Goal: Entertainment & Leisure: Consume media (video, audio)

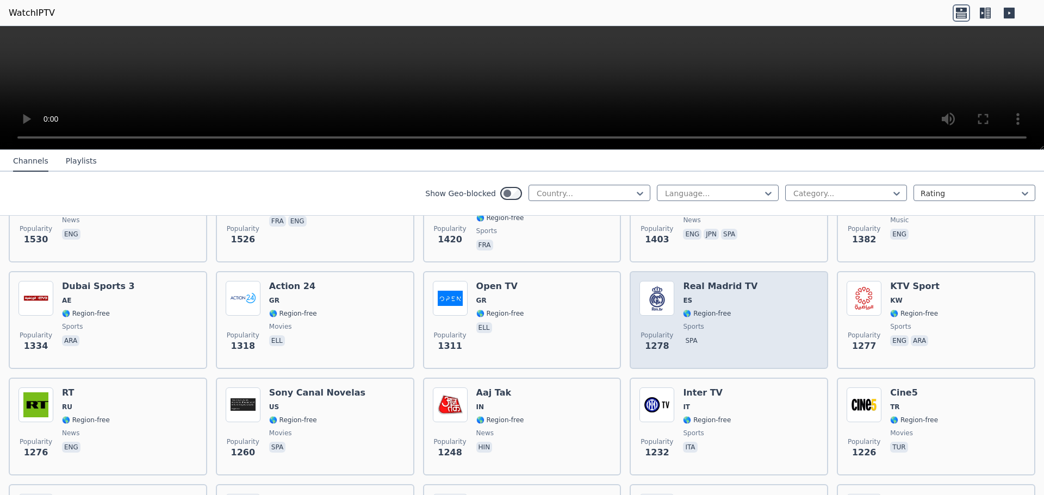
scroll to position [870, 0]
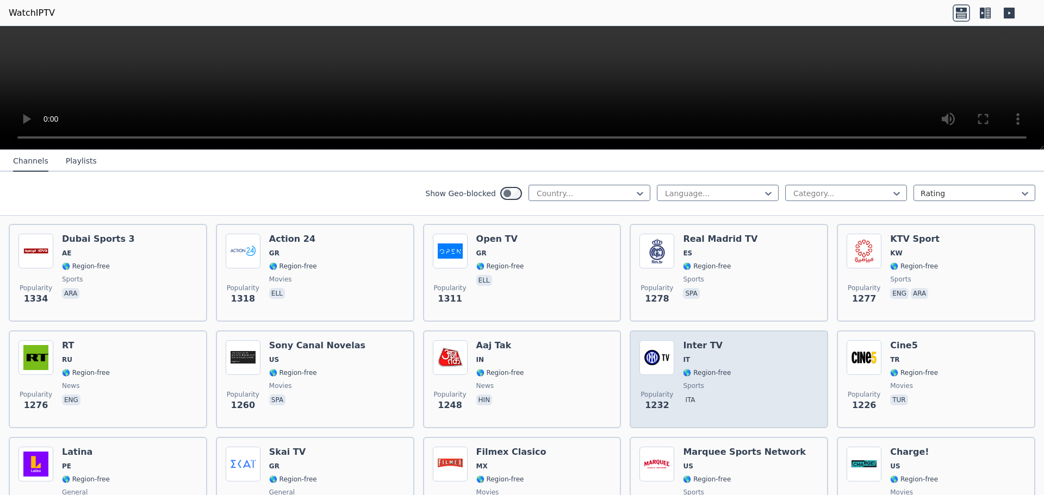
click at [716, 382] on span "sports" at bounding box center [707, 386] width 48 height 9
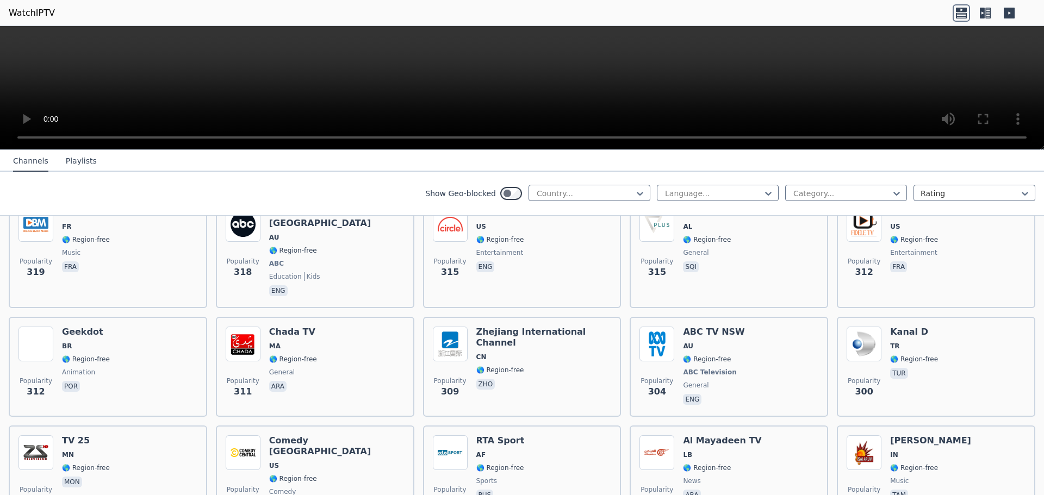
scroll to position [5286, 0]
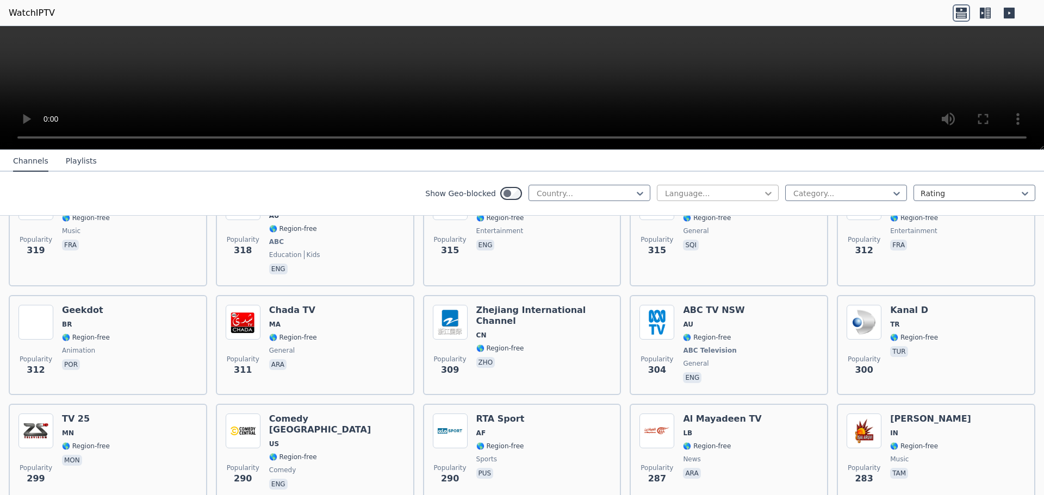
click at [765, 195] on icon at bounding box center [768, 194] width 7 height 4
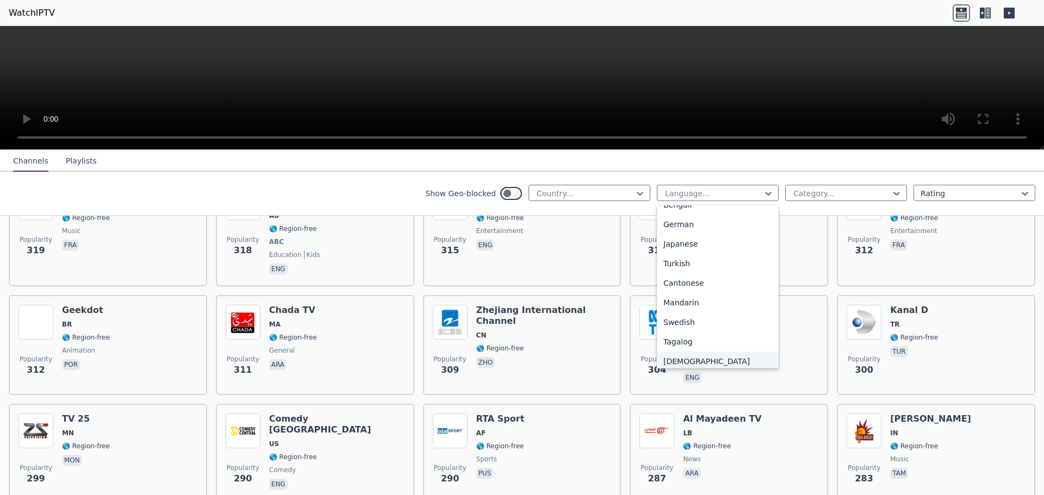
scroll to position [272, 0]
click at [698, 329] on div "Italian" at bounding box center [718, 337] width 122 height 20
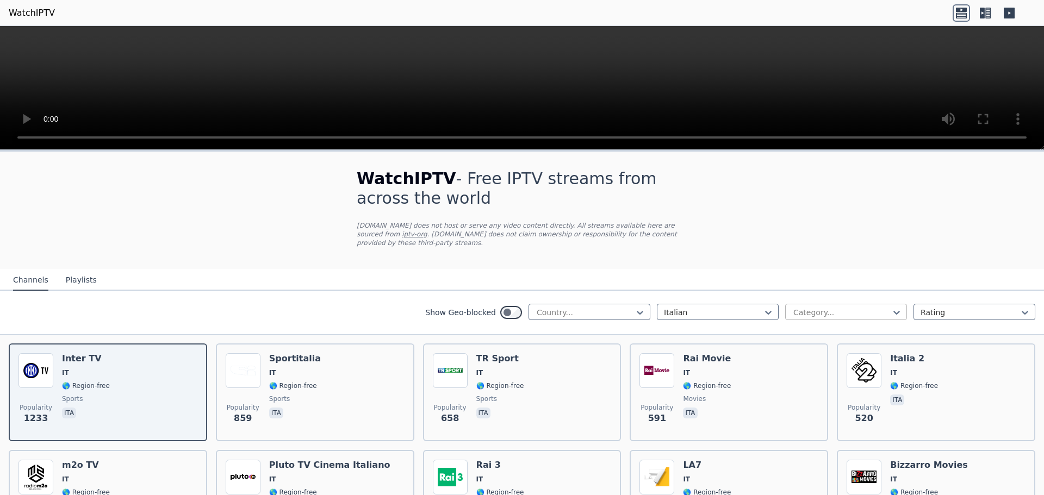
click at [842, 307] on div at bounding box center [841, 312] width 99 height 11
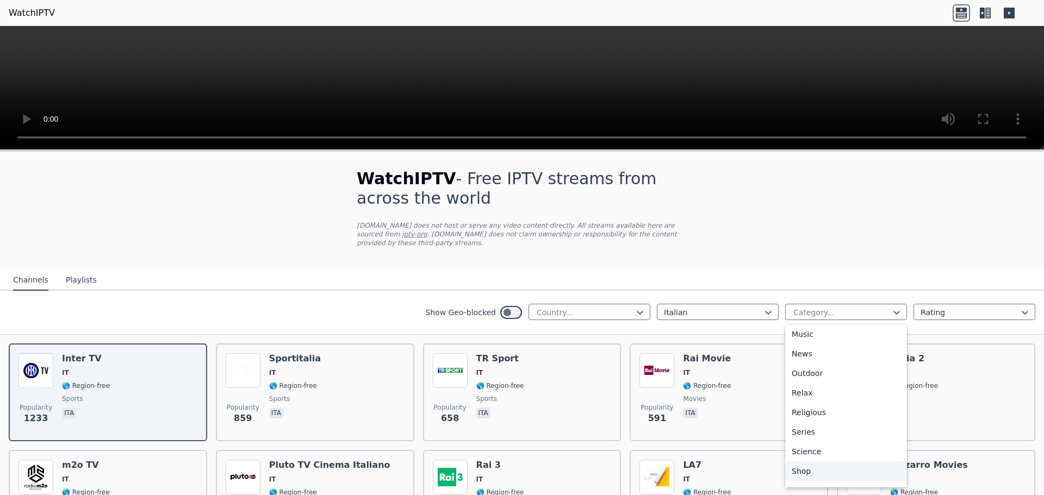
scroll to position [370, 0]
click at [825, 427] on div "Sports" at bounding box center [846, 437] width 122 height 20
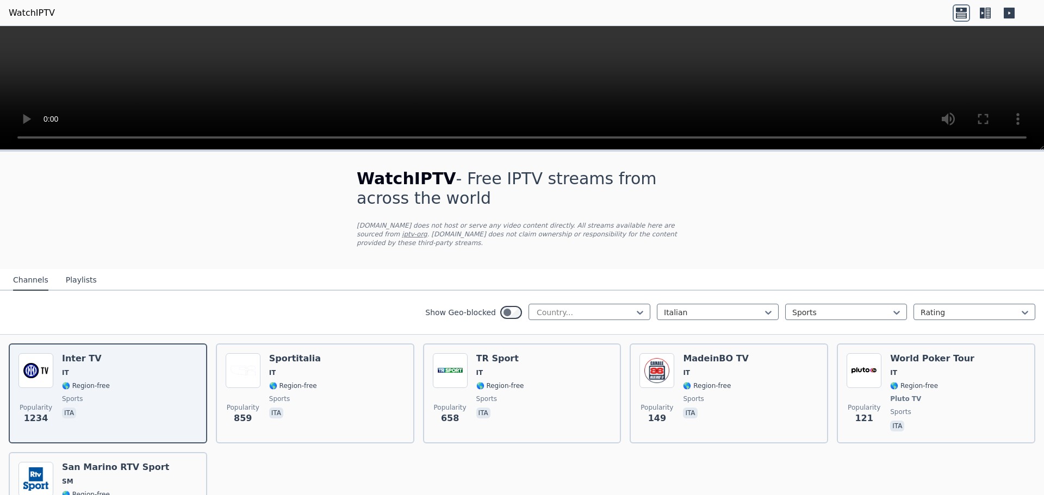
click at [697, 140] on video at bounding box center [522, 88] width 1044 height 124
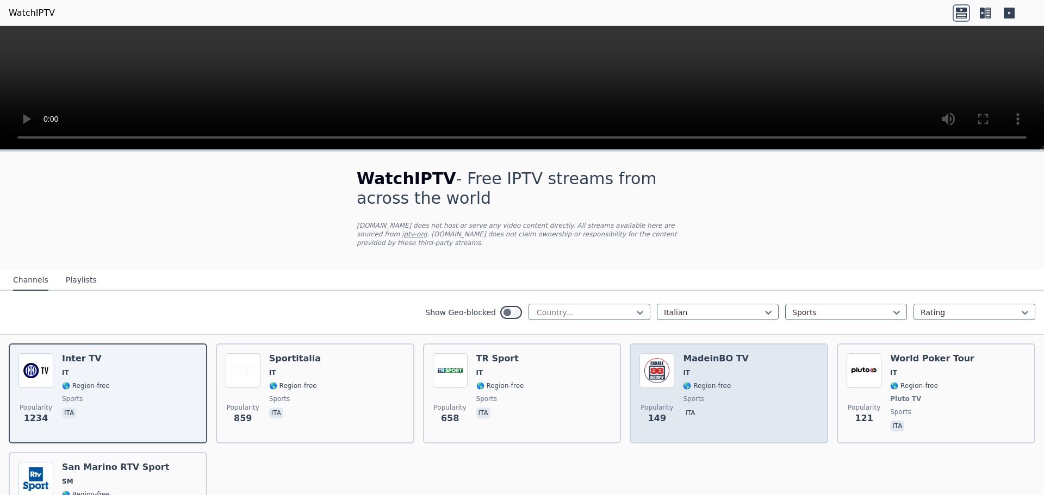
click at [735, 382] on div "Popularity 149 MadeinBO TV IT 🌎 Region-free sports ita" at bounding box center [728, 393] width 179 height 80
